Goal: Check status

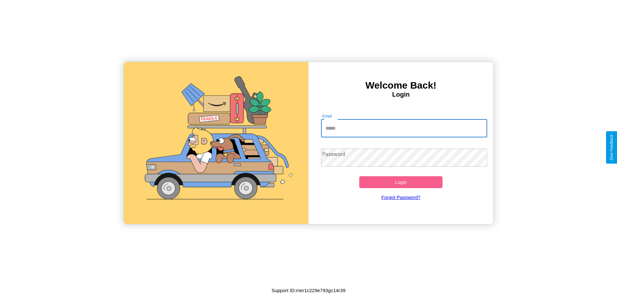
click at [404, 128] on input "Email" at bounding box center [404, 128] width 166 height 18
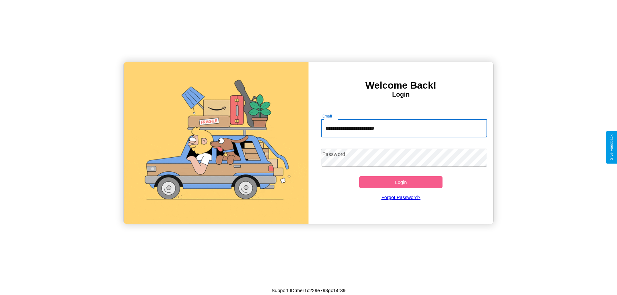
type input "**********"
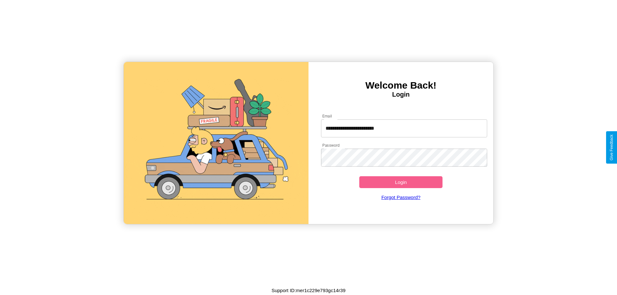
click at [400, 182] on button "Login" at bounding box center [400, 182] width 83 height 12
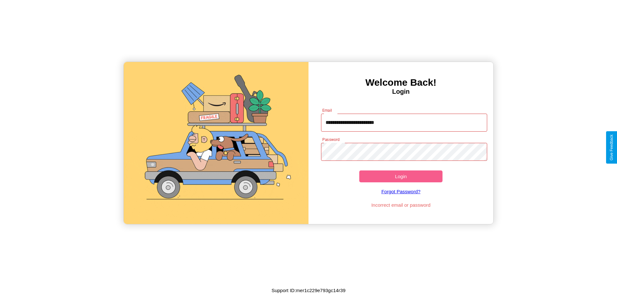
click at [400, 176] on button "Login" at bounding box center [400, 177] width 83 height 12
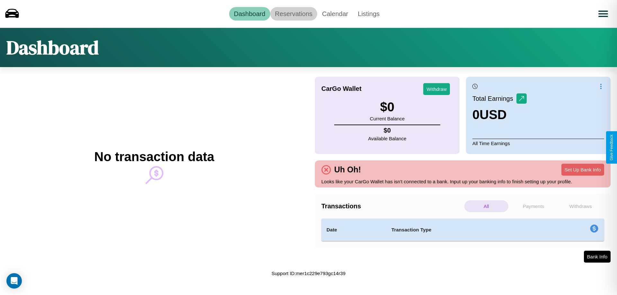
click at [293, 13] on link "Reservations" at bounding box center [293, 13] width 47 height 13
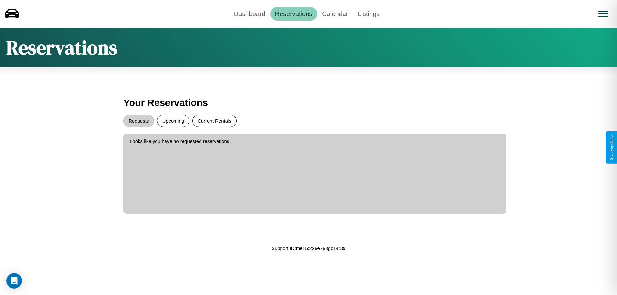
click at [214, 121] on button "Current Rentals" at bounding box center [214, 121] width 44 height 13
click at [138, 121] on button "Requests" at bounding box center [138, 121] width 31 height 13
click at [249, 13] on link "Dashboard" at bounding box center [249, 13] width 41 height 13
